Goal: Task Accomplishment & Management: Manage account settings

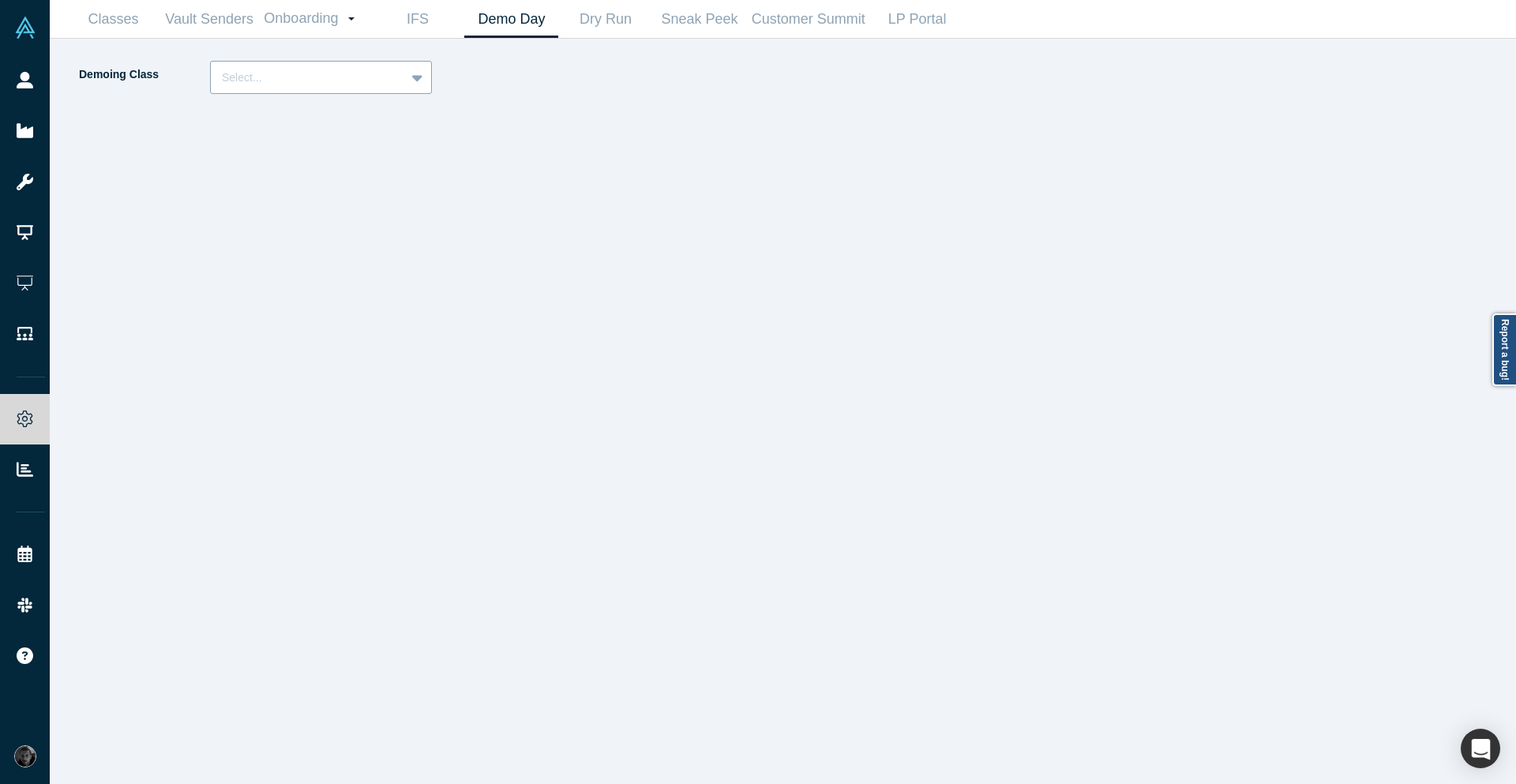
click at [412, 81] on icon at bounding box center [417, 77] width 10 height 16
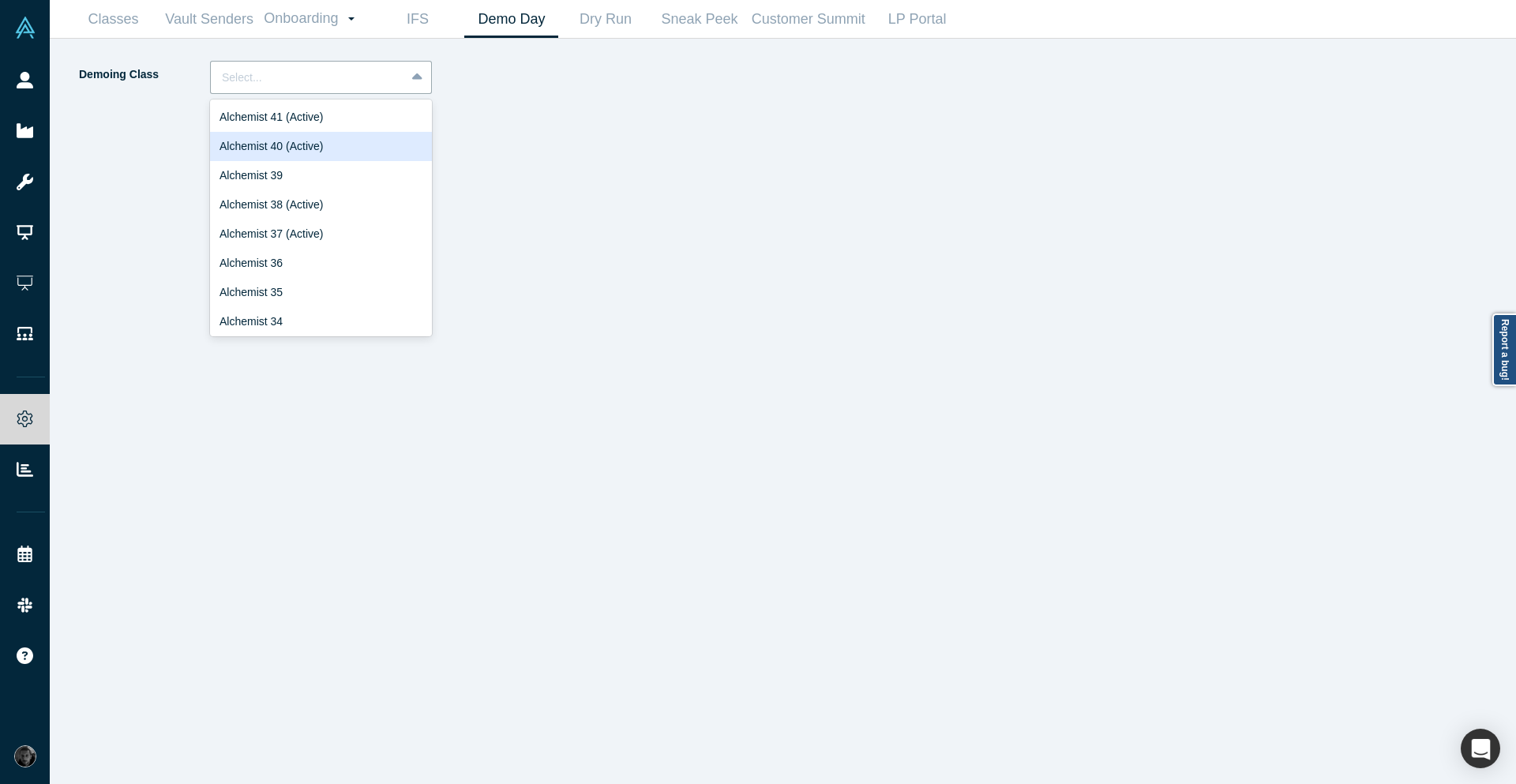
click at [343, 142] on div "Alchemist 40 (Active)" at bounding box center [321, 146] width 222 height 29
